Goal: Transaction & Acquisition: Purchase product/service

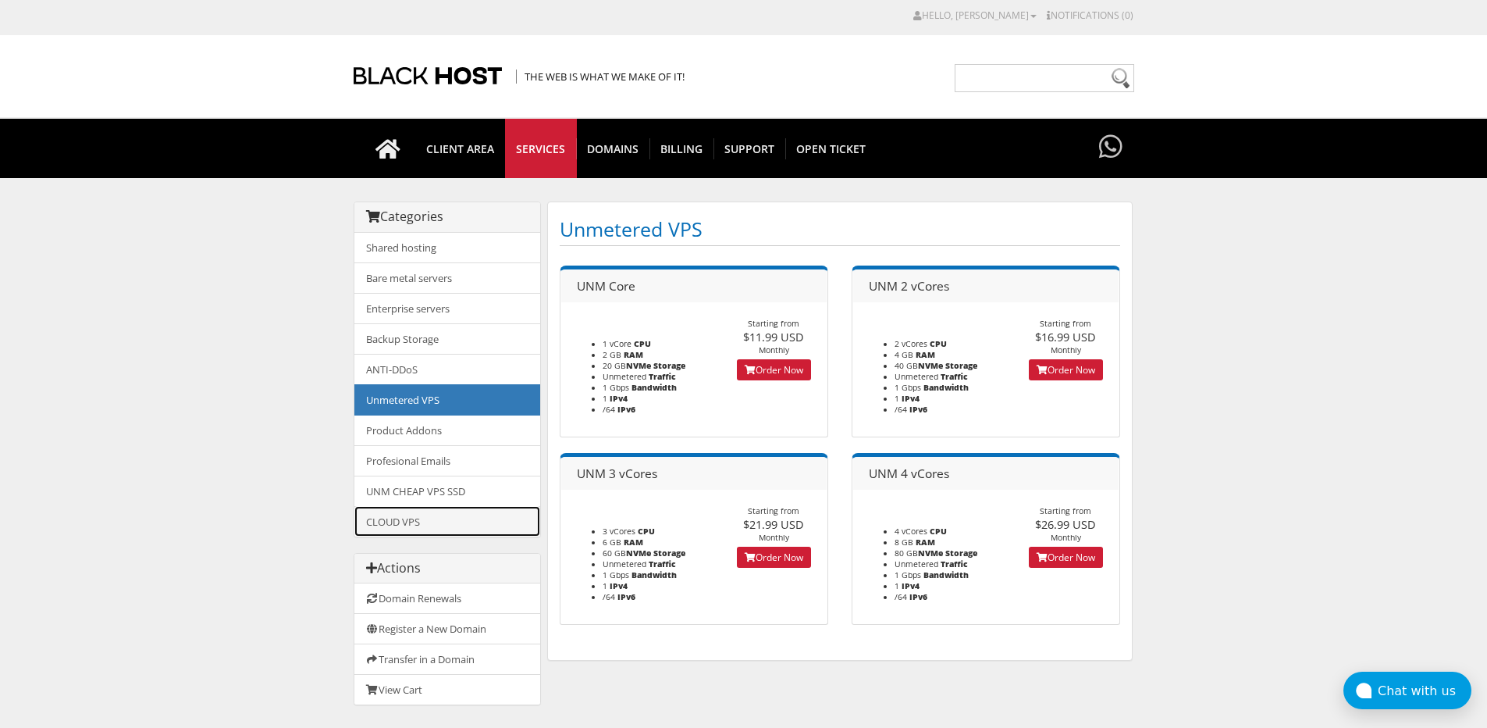
click at [484, 524] on link "CLOUD VPS" at bounding box center [447, 521] width 186 height 30
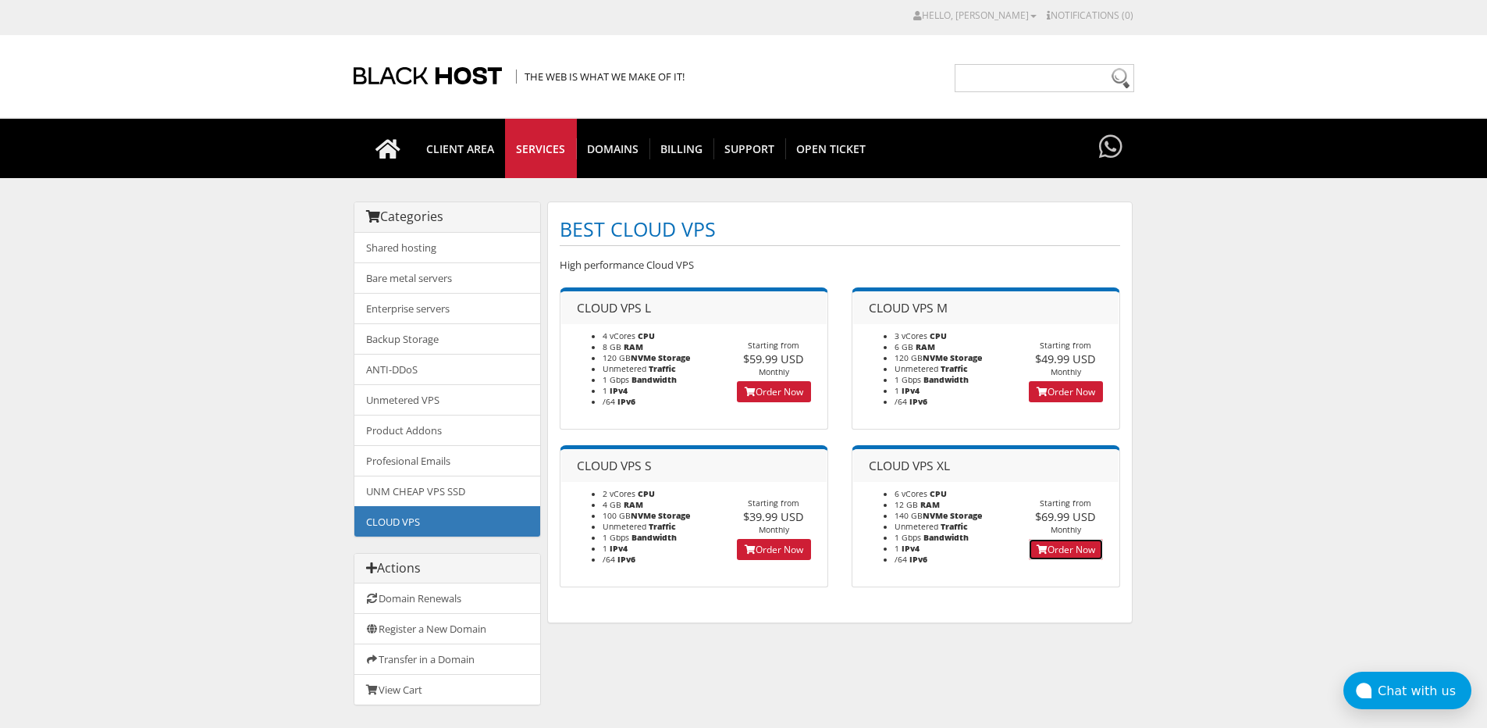
click at [1077, 546] on link "Order Now" at bounding box center [1066, 549] width 74 height 21
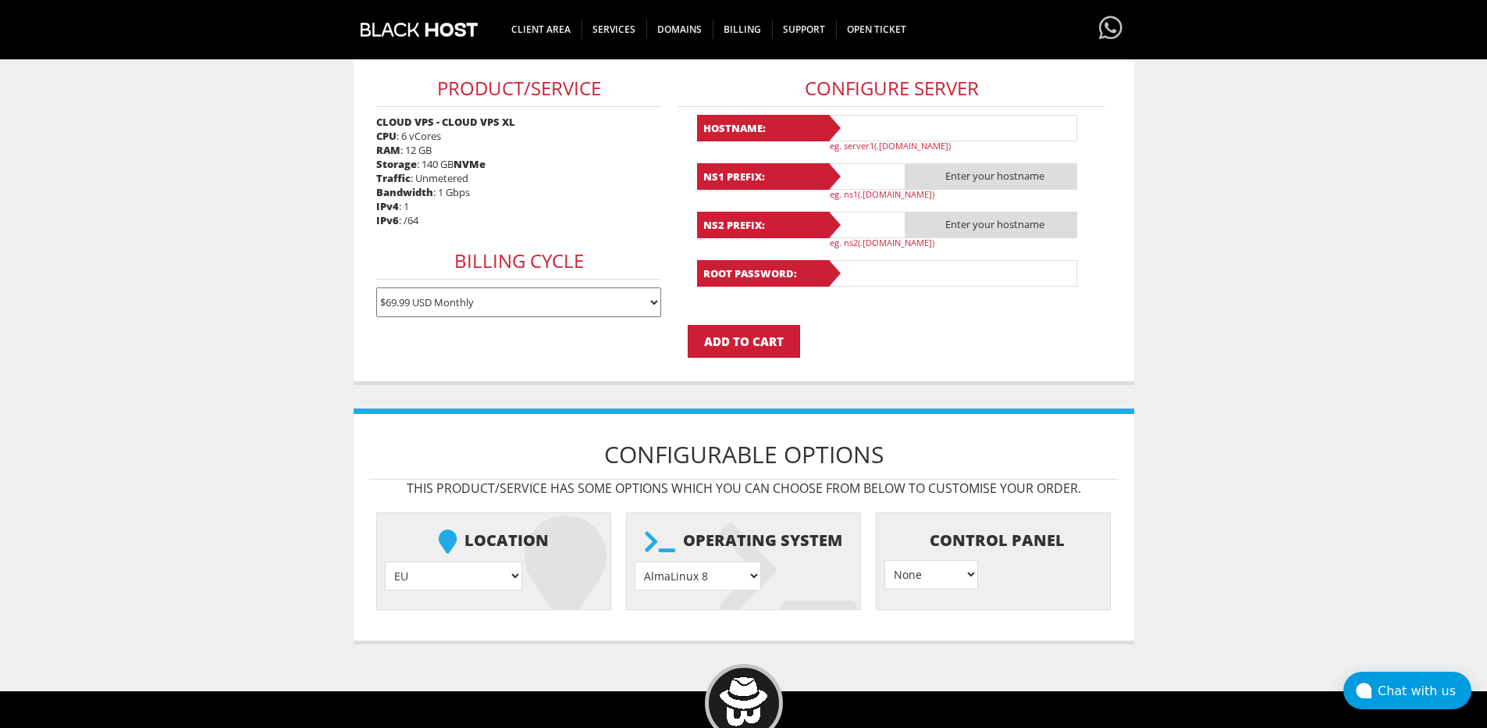
scroll to position [234, 0]
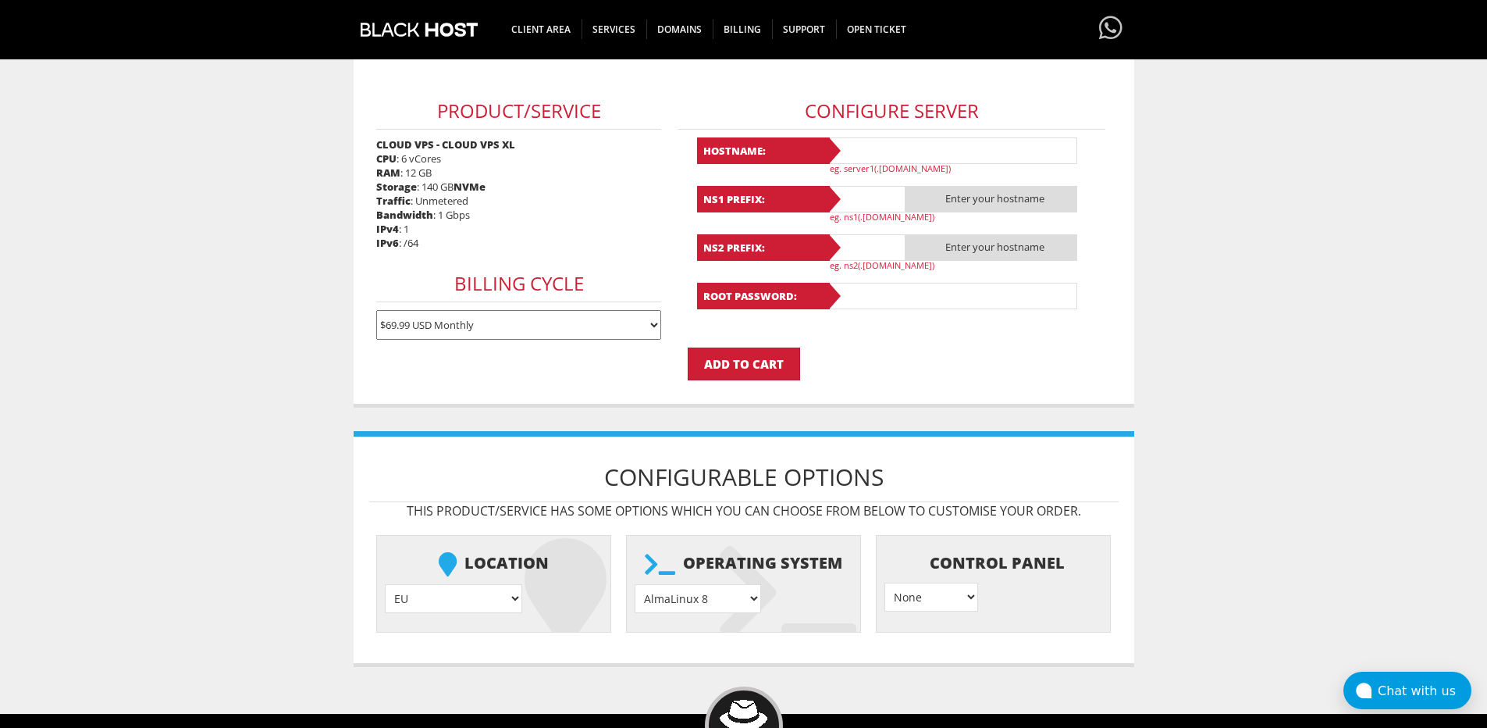
type input "[EMAIL_ADDRESS][DOMAIN_NAME]"
click at [465, 596] on select "EU } [GEOGRAPHIC_DATA] } [GEOGRAPHIC_DATA] } [GEOGRAPHIC_DATA] } [GEOGRAPHIC_DA…" at bounding box center [453, 598] width 137 height 29
select select "1178"
click at [385, 584] on select "EU } [GEOGRAPHIC_DATA] } [GEOGRAPHIC_DATA] } [GEOGRAPHIC_DATA] } [GEOGRAPHIC_DA…" at bounding box center [453, 598] width 137 height 29
click at [672, 601] on select "AlmaLinux 8 } AlmaLinux 9 } AlmaLinux 10 } Rocky Linux 8 } Rocky Linux 9 } Cent…" at bounding box center [698, 598] width 126 height 29
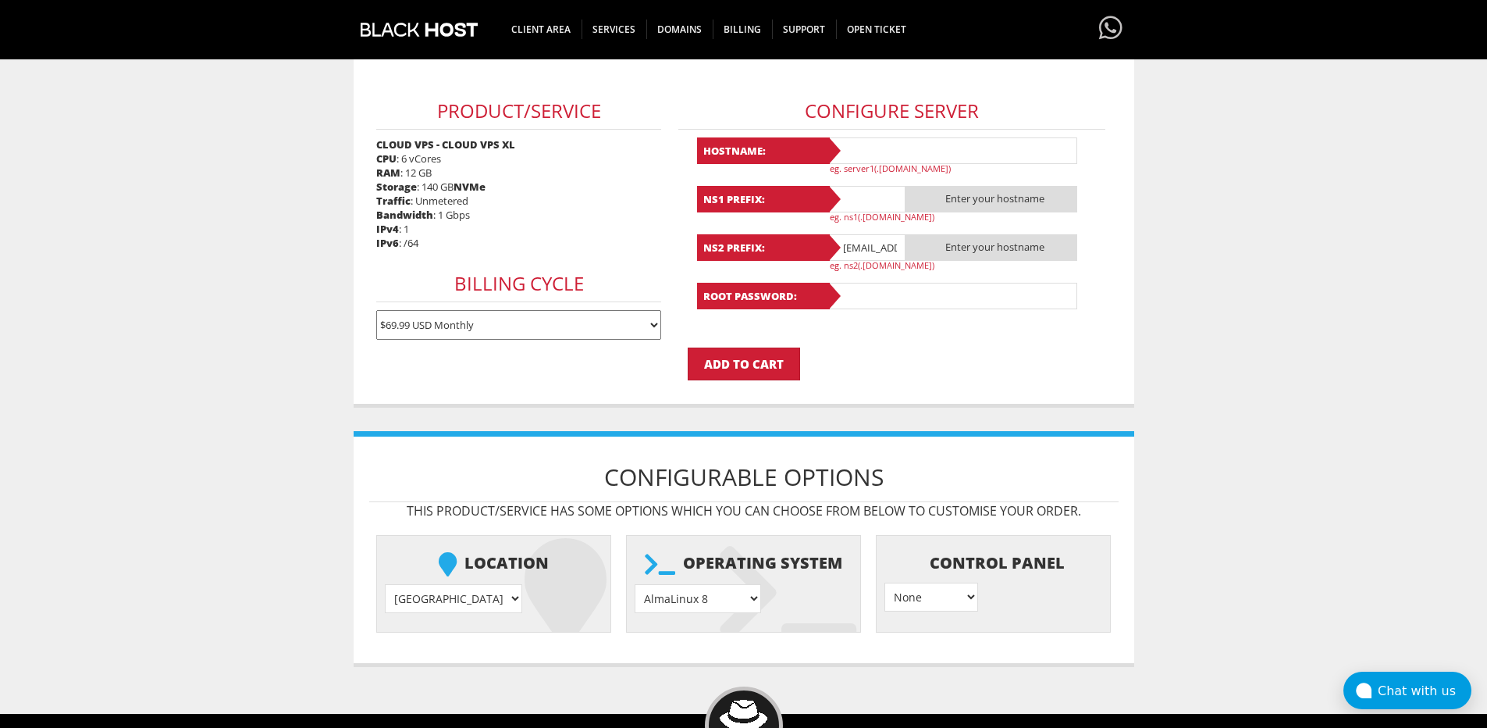
click at [1273, 479] on body "CAD CHF EUR GBP JPY MKD RUB USD Hello, Stanislav Credit Card Details Contacts/S…" at bounding box center [743, 355] width 1487 height 1163
click at [549, 326] on select "$69.99 USD Monthly" at bounding box center [518, 325] width 285 height 30
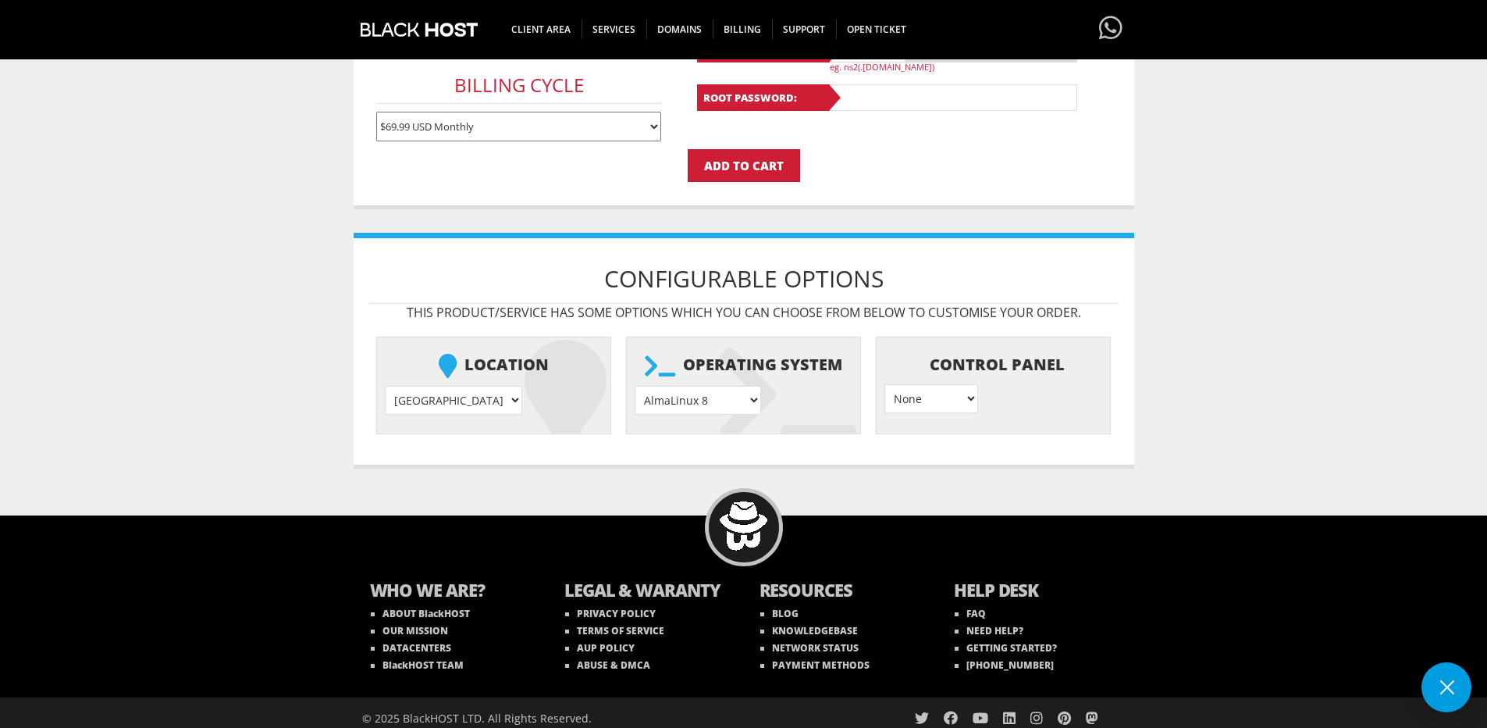
scroll to position [443, 0]
